Goal: Check status

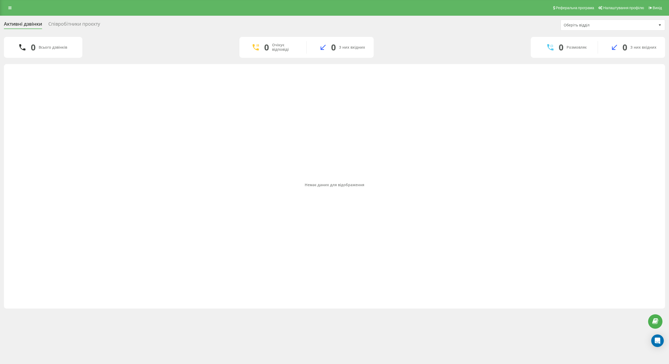
click at [68, 22] on div "Співробітники проєкту" at bounding box center [74, 25] width 52 height 8
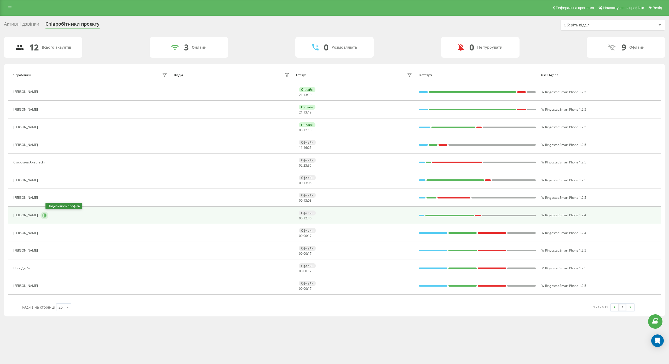
click at [46, 213] on icon at bounding box center [44, 215] width 4 height 4
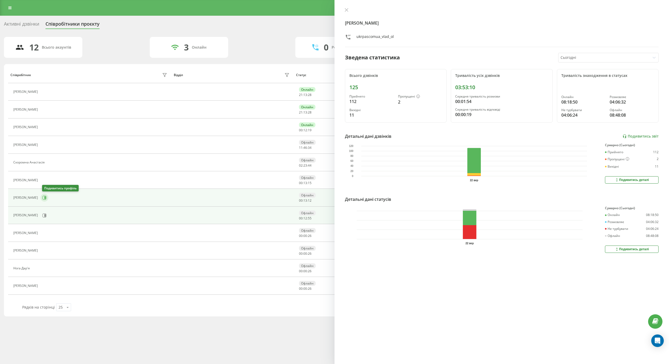
click at [46, 198] on icon at bounding box center [44, 197] width 4 height 4
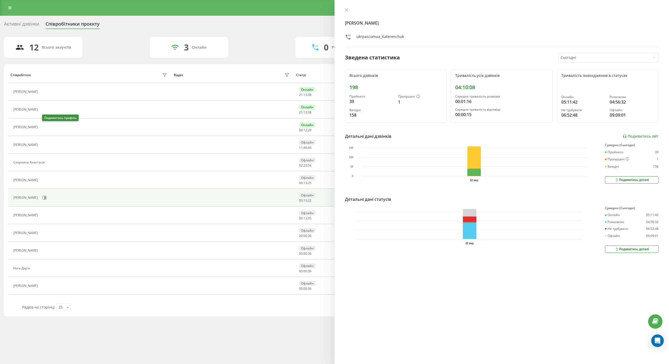
click at [46, 127] on icon at bounding box center [44, 127] width 4 height 4
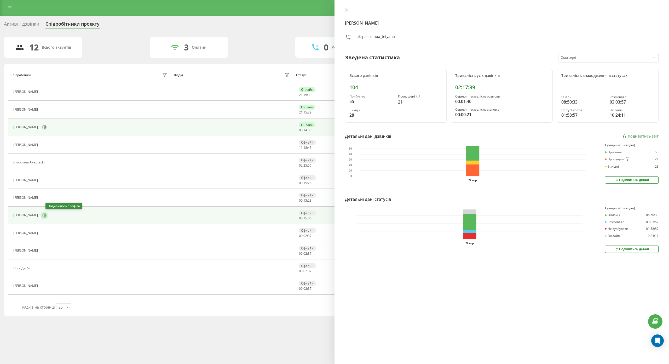
click at [48, 215] on button at bounding box center [44, 215] width 8 height 8
